Goal: Navigation & Orientation: Find specific page/section

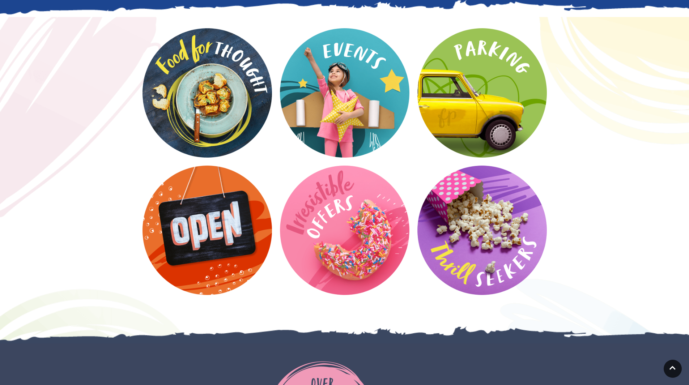
scroll to position [943, 0]
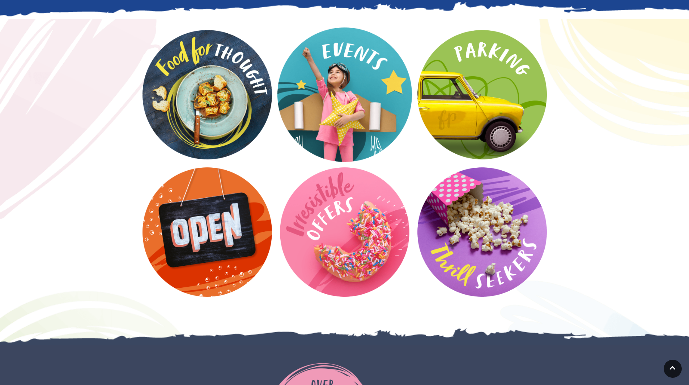
click at [315, 63] on video at bounding box center [345, 95] width 135 height 135
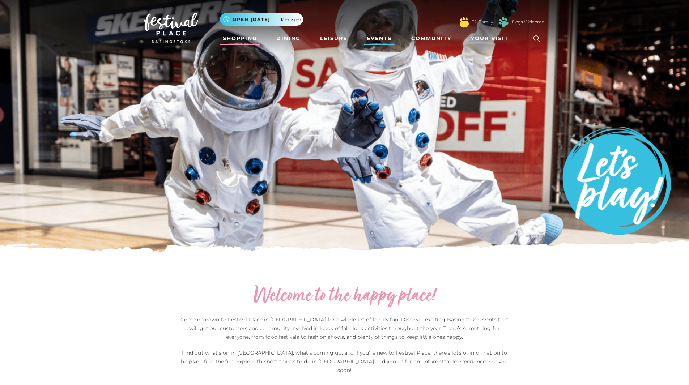
click at [247, 37] on link "Shopping" at bounding box center [240, 38] width 40 height 13
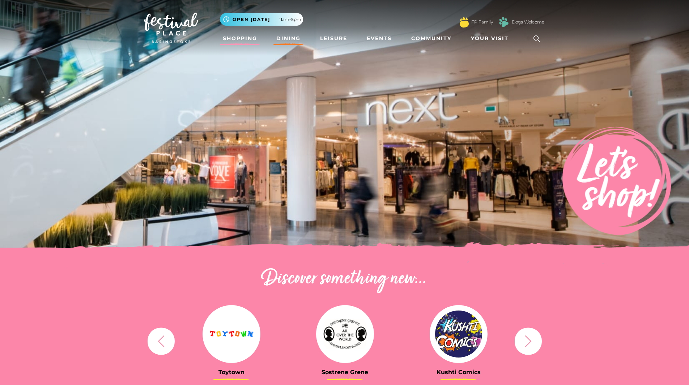
click at [282, 39] on link "Dining" at bounding box center [289, 38] width 30 height 13
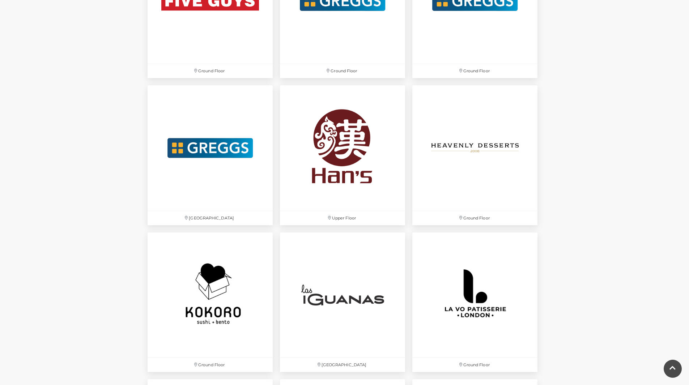
scroll to position [1424, 0]
click at [357, 330] on img at bounding box center [343, 295] width 132 height 132
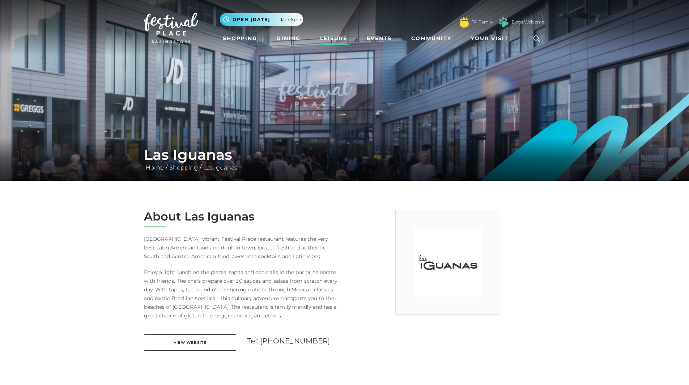
click at [336, 40] on link "Leisure" at bounding box center [333, 38] width 33 height 13
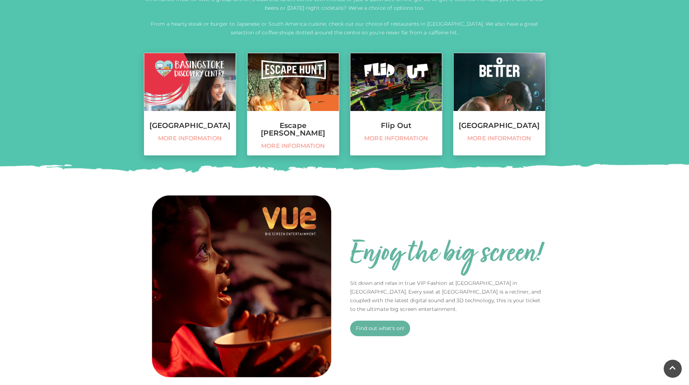
scroll to position [293, 0]
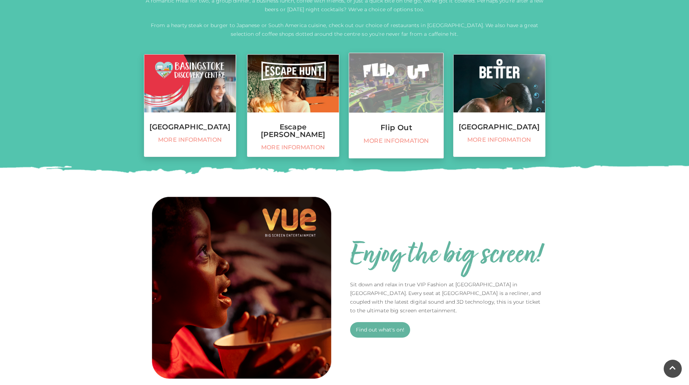
click at [363, 139] on span "More information" at bounding box center [396, 142] width 87 height 8
